Goal: Transaction & Acquisition: Purchase product/service

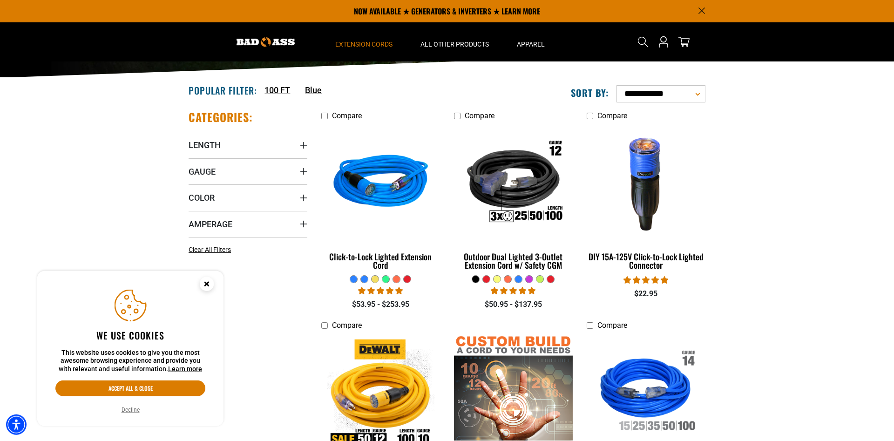
scroll to position [143, 0]
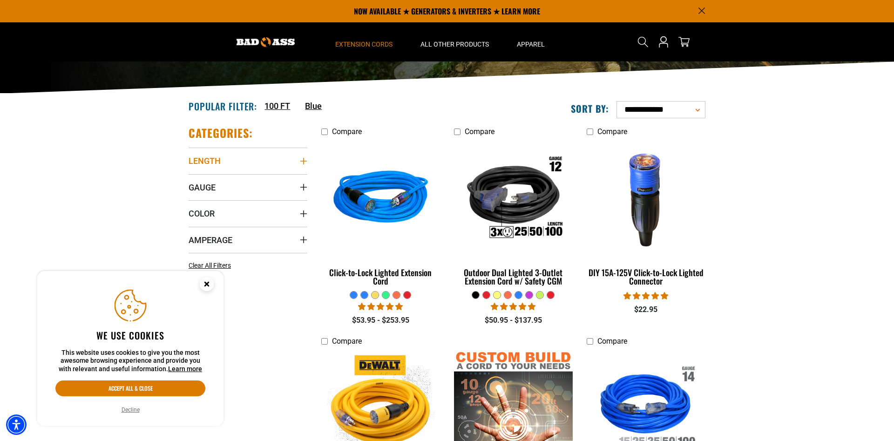
click at [273, 165] on summary "Length" at bounding box center [248, 161] width 119 height 26
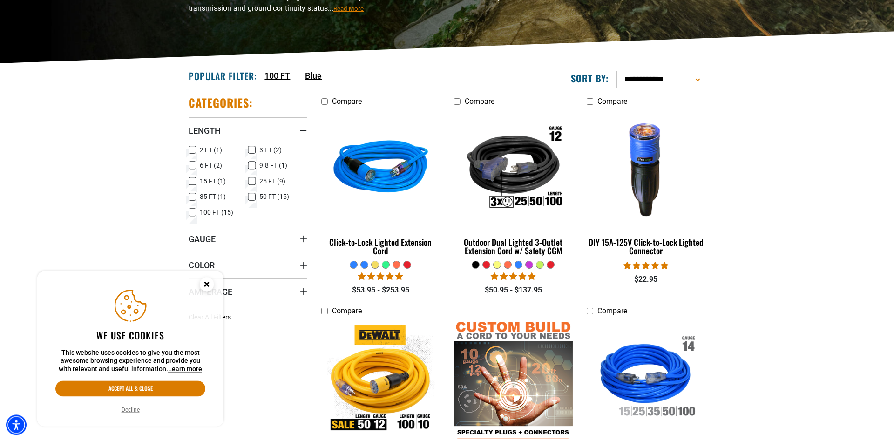
scroll to position [190, 0]
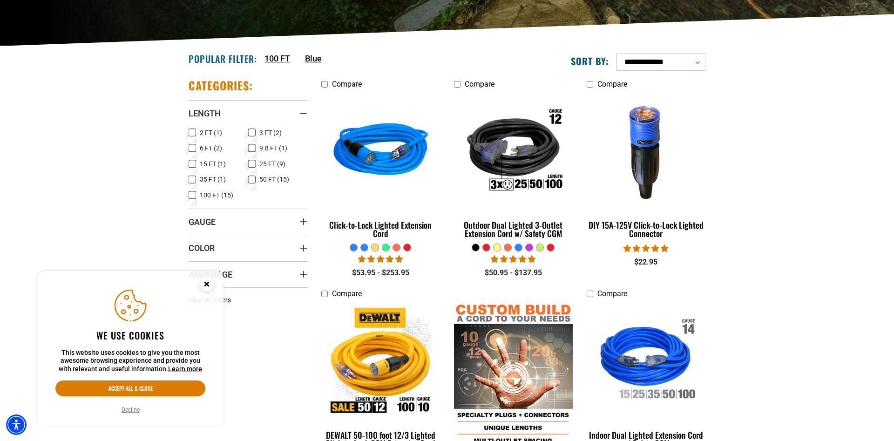
click at [250, 180] on icon at bounding box center [251, 180] width 7 height 12
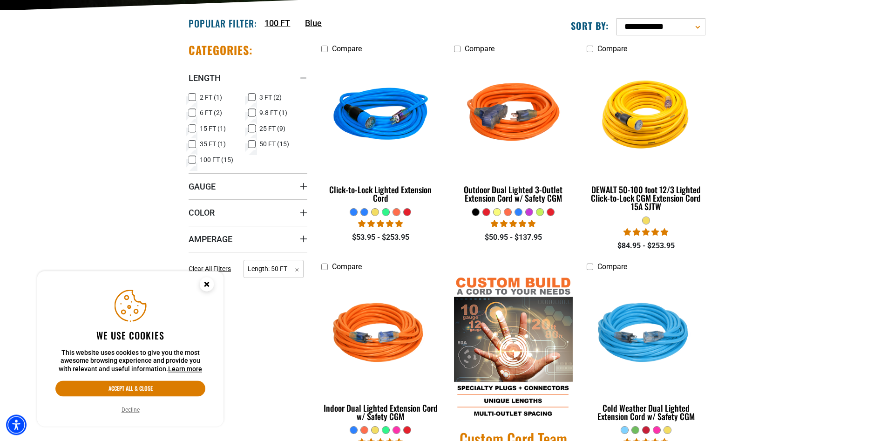
scroll to position [238, 0]
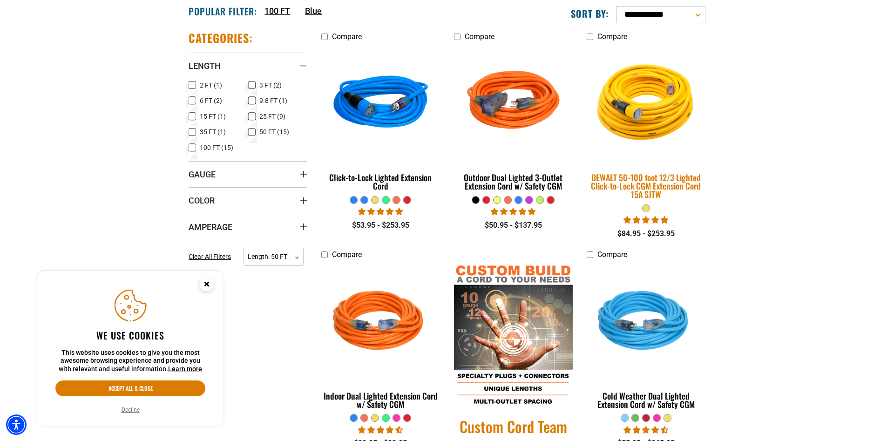
click at [670, 187] on div "DEWALT 50-100 foot 12/3 Lighted Click-to-Lock CGM Extension Cord 15A SJTW" at bounding box center [646, 185] width 119 height 25
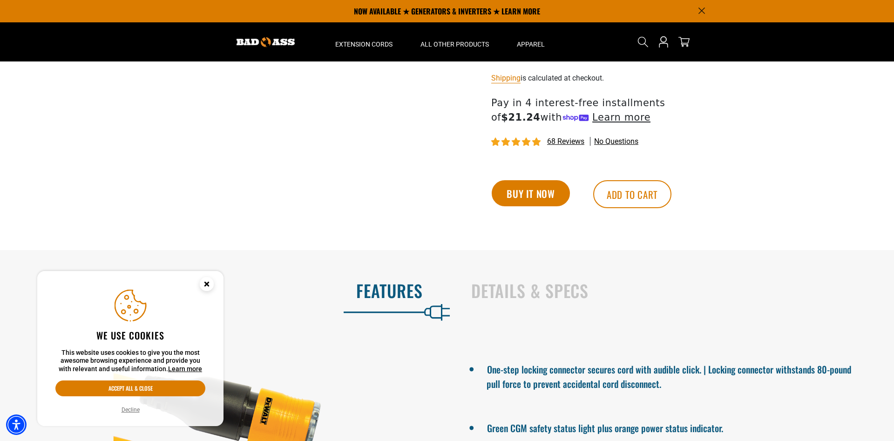
scroll to position [570, 0]
